Goal: Information Seeking & Learning: Check status

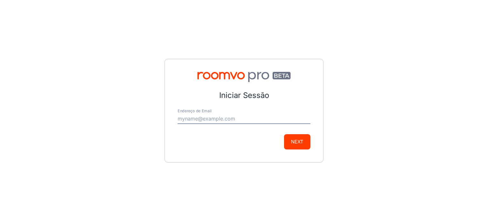
click at [246, 120] on input "Endereço de Email" at bounding box center [244, 119] width 133 height 10
type input "[EMAIL_ADDRESS][DOMAIN_NAME]"
click at [297, 141] on button "Next" at bounding box center [297, 141] width 26 height 15
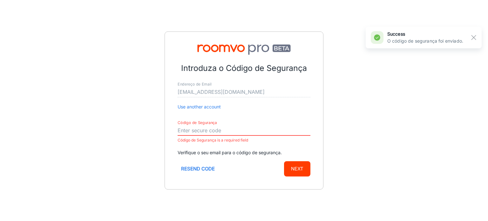
paste input "767093"
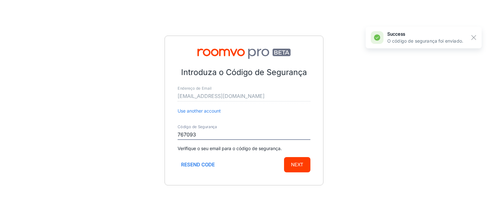
type input "767093"
click at [298, 165] on button "Next" at bounding box center [297, 164] width 26 height 15
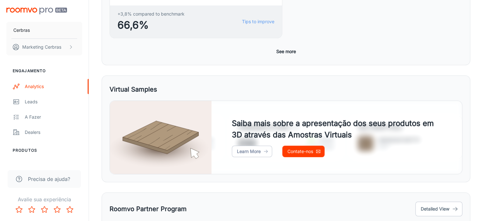
scroll to position [346, 0]
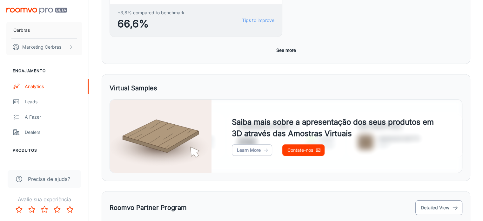
click at [450, 200] on button "Detailed View" at bounding box center [439, 207] width 47 height 15
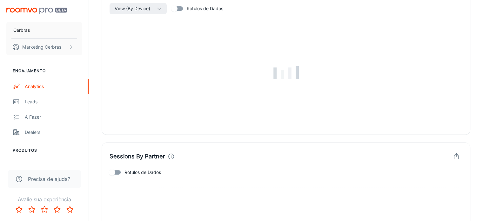
scroll to position [204, 0]
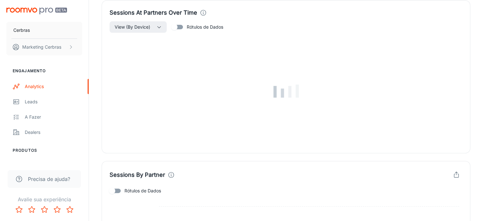
click at [266, 91] on div at bounding box center [286, 91] width 353 height 116
click at [277, 91] on img at bounding box center [286, 91] width 25 height 13
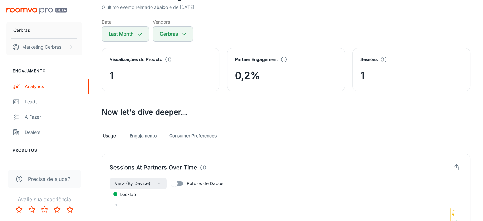
scroll to position [42, 0]
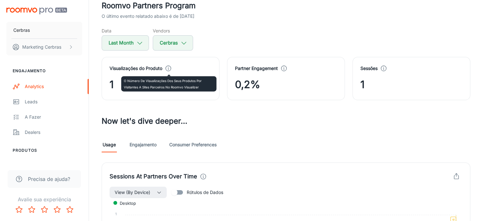
click at [168, 67] on icon at bounding box center [168, 68] width 7 height 7
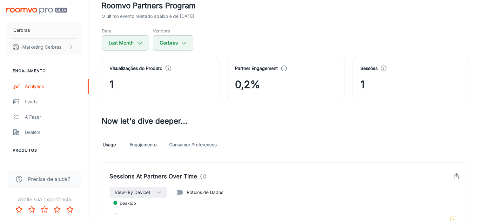
click at [153, 145] on link "Engajamento" at bounding box center [143, 144] width 27 height 15
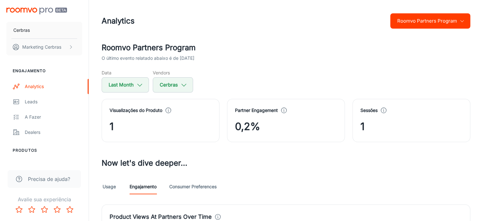
click at [192, 190] on link "Consumer Preferences" at bounding box center [192, 186] width 47 height 15
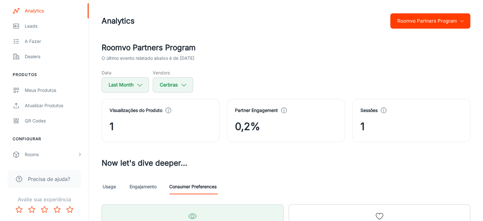
click at [466, 18] on button "Roomvo Partners Program" at bounding box center [431, 20] width 80 height 15
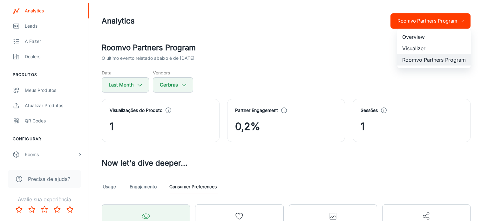
click at [423, 41] on li "Overview" at bounding box center [434, 36] width 74 height 11
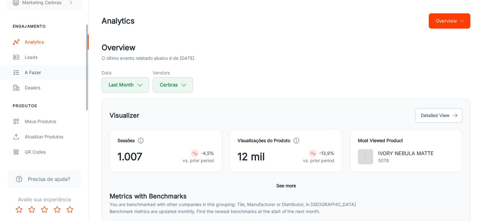
scroll to position [44, 0]
click at [37, 57] on div "Leads" at bounding box center [54, 57] width 58 height 7
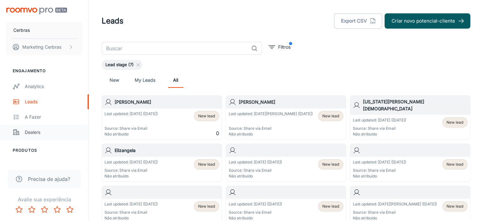
click at [35, 134] on div "Dealers" at bounding box center [54, 132] width 58 height 7
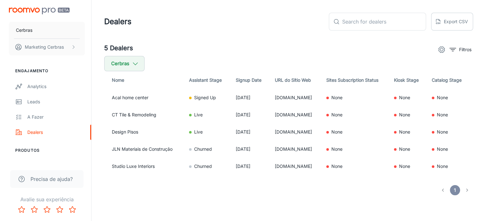
scroll to position [0, 2]
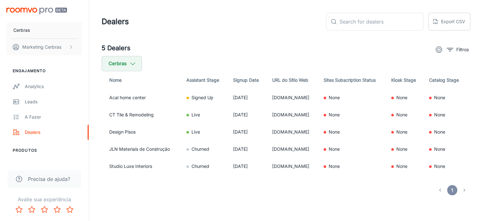
click at [436, 51] on icon "settings" at bounding box center [439, 50] width 8 height 8
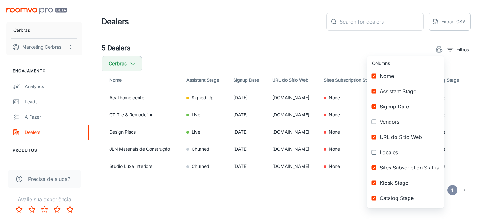
click at [345, 40] on div at bounding box center [244, 110] width 488 height 221
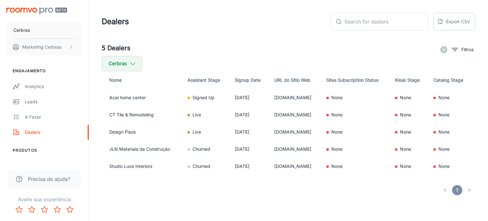
scroll to position [0, 0]
